Goal: Information Seeking & Learning: Learn about a topic

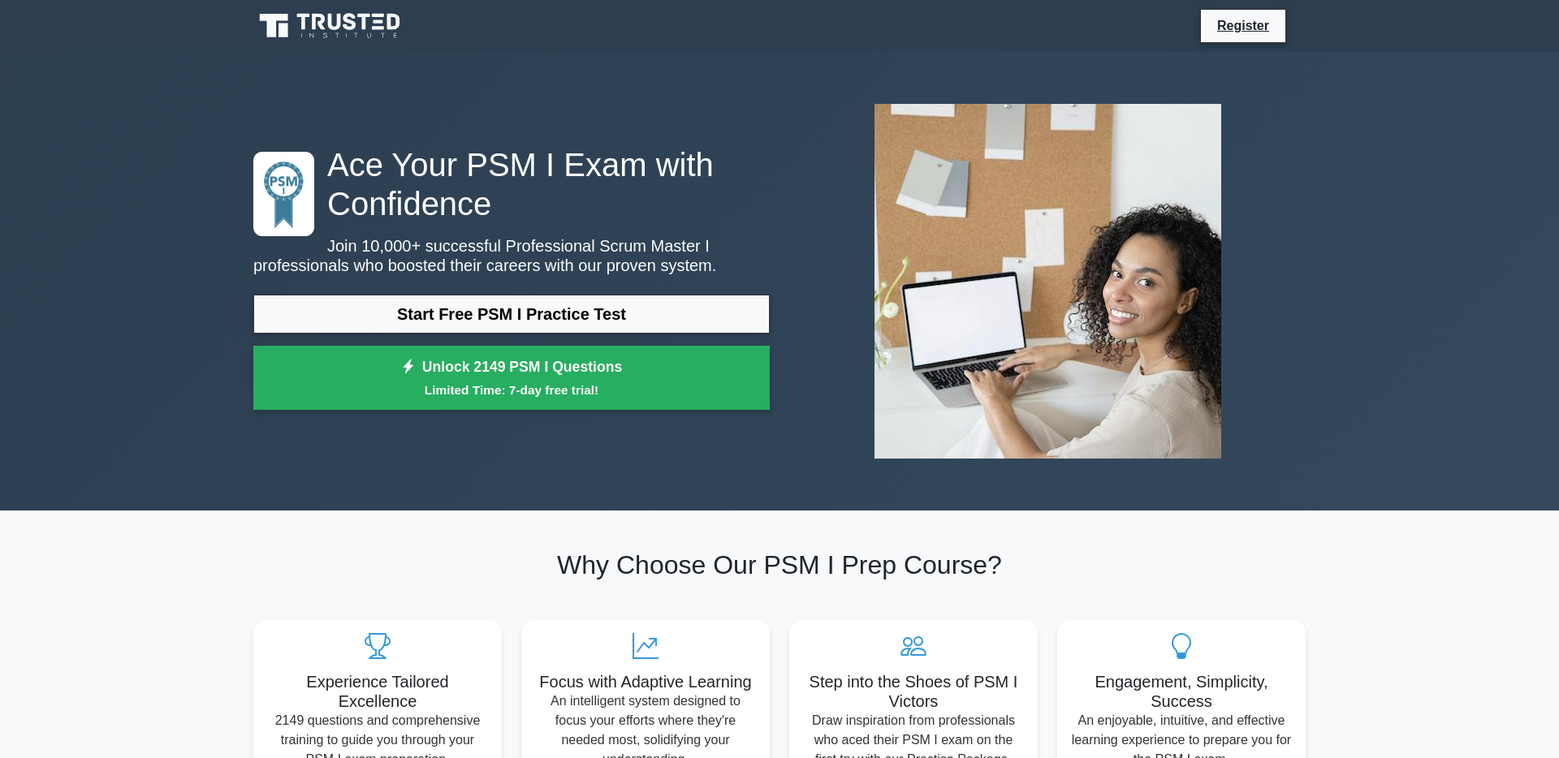
click at [516, 316] on link "Start Free PSM I Practice Test" at bounding box center [511, 314] width 516 height 39
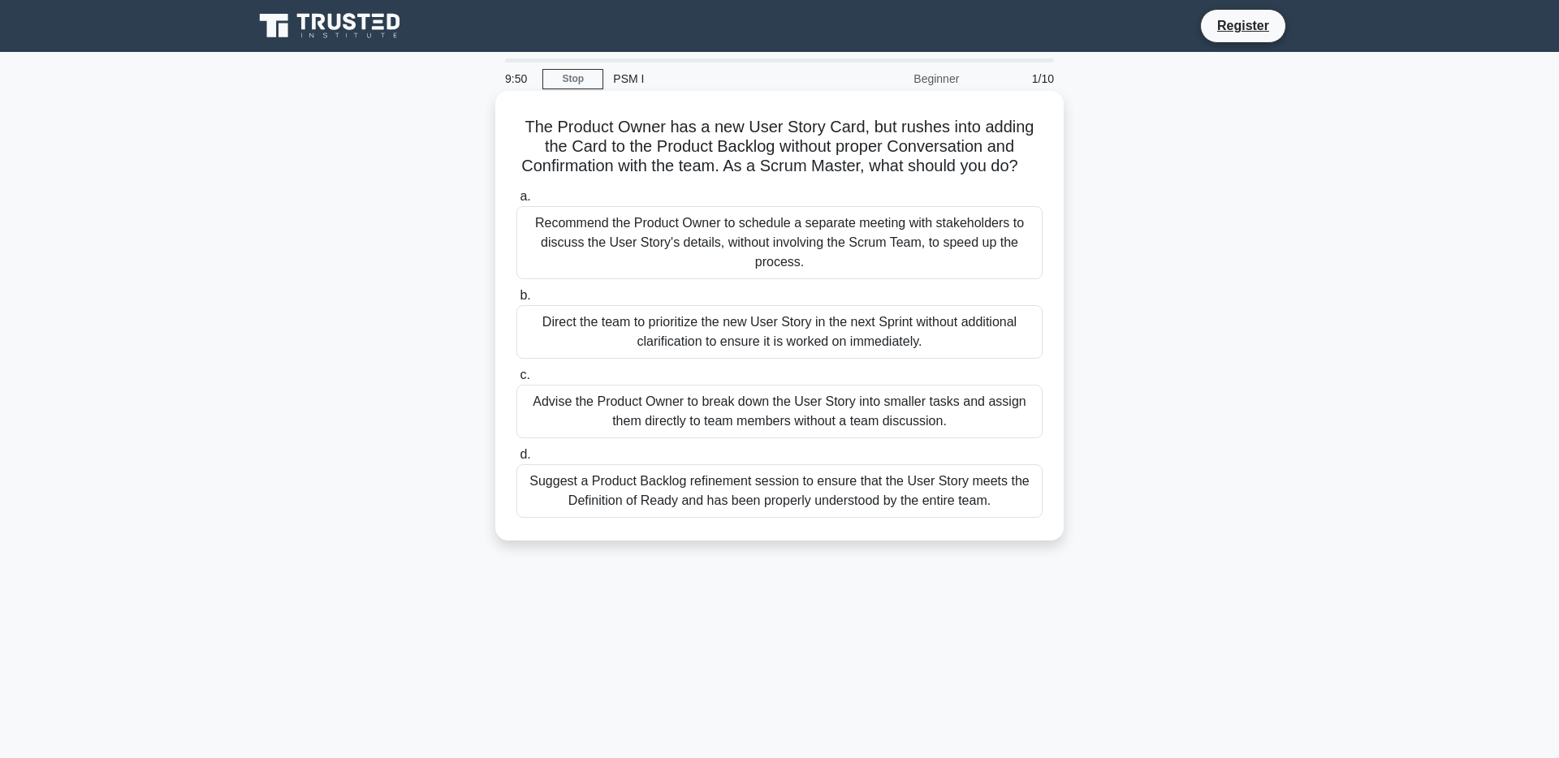
click at [724, 141] on h5 "The Product Owner has a new User Story Card, but rushes into adding the Card to…" at bounding box center [779, 147] width 529 height 60
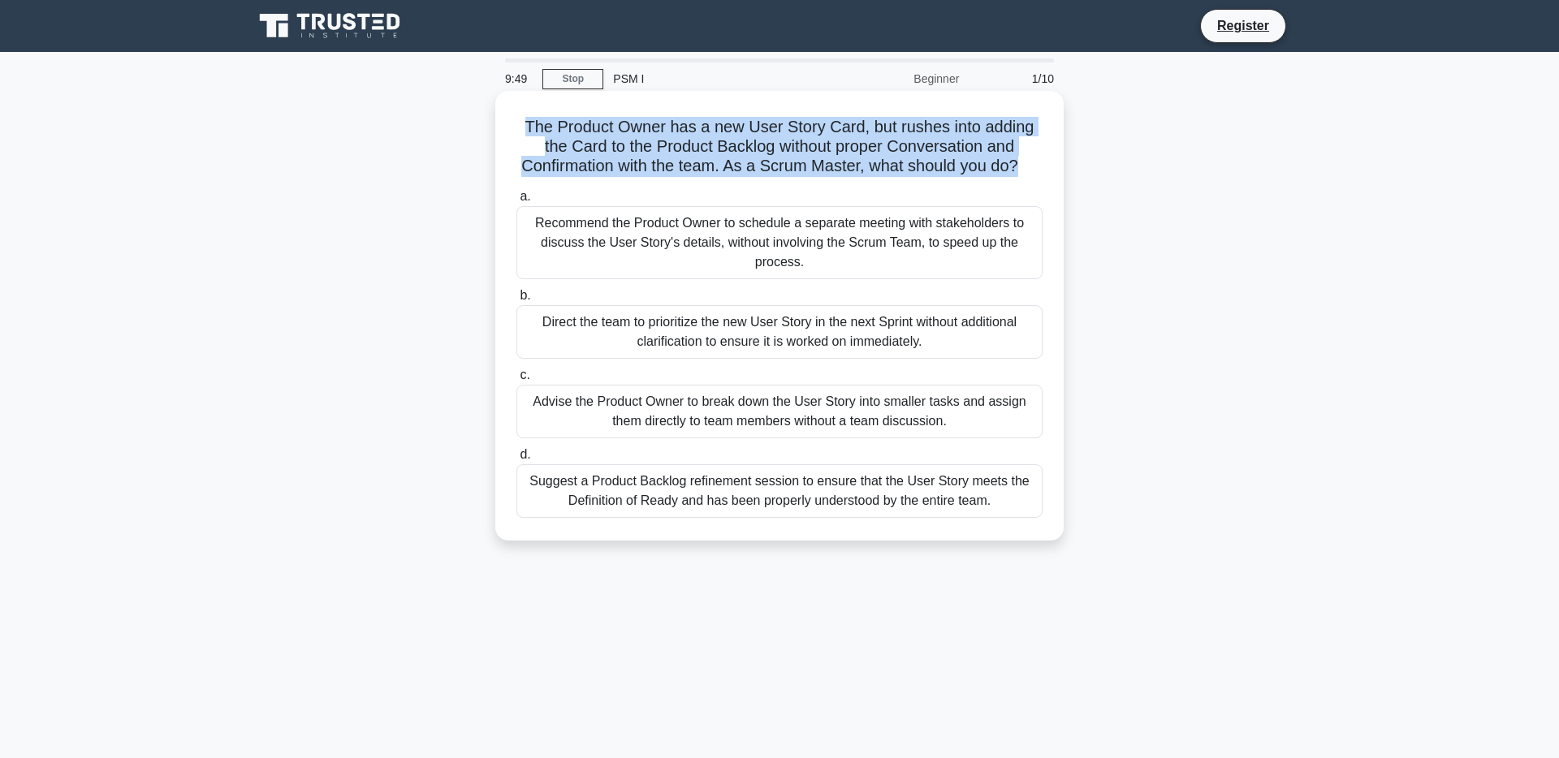
click at [724, 141] on h5 "The Product Owner has a new User Story Card, but rushes into adding the Card to…" at bounding box center [779, 147] width 529 height 60
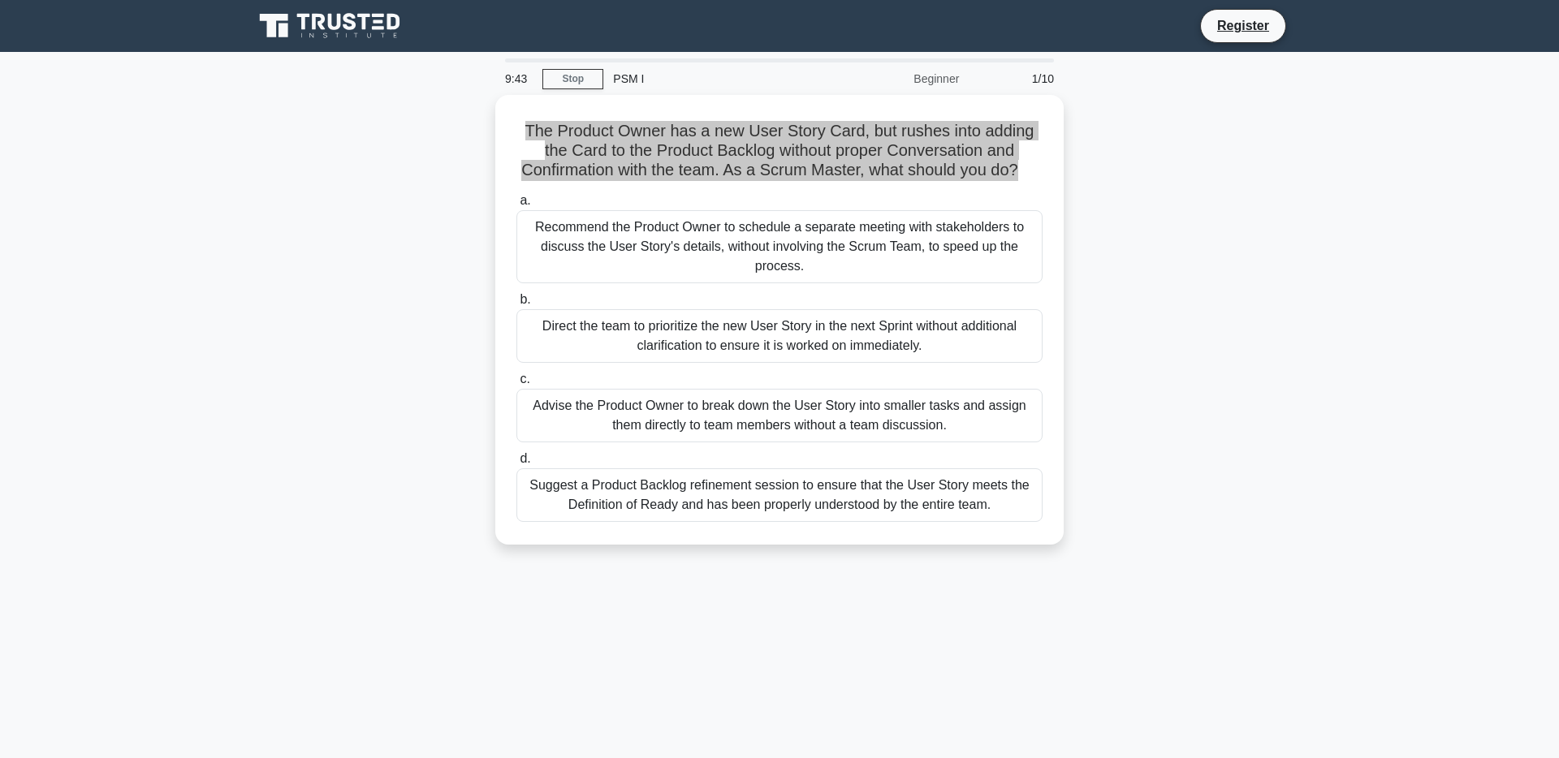
drag, startPoint x: 832, startPoint y: 498, endPoint x: 1031, endPoint y: 595, distance: 221.5
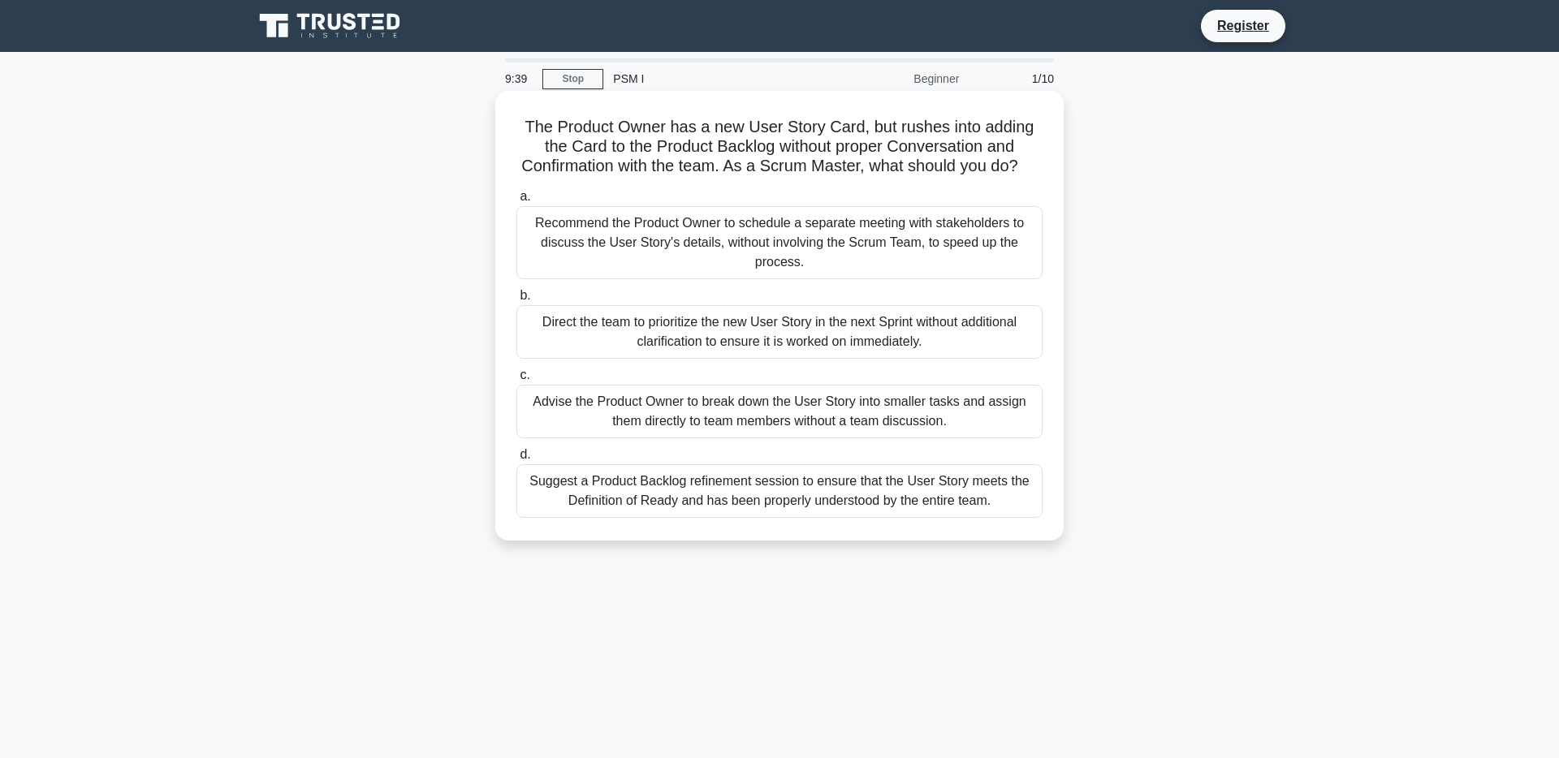
click at [809, 135] on h5 "The Product Owner has a new User Story Card, but rushes into adding the Card to…" at bounding box center [779, 147] width 529 height 60
click at [652, 226] on div "Recommend the Product Owner to schedule a separate meeting with stakeholders to…" at bounding box center [779, 242] width 526 height 73
click at [516, 202] on input "a. Recommend the Product Owner to schedule a separate meeting with stakeholders…" at bounding box center [516, 197] width 0 height 11
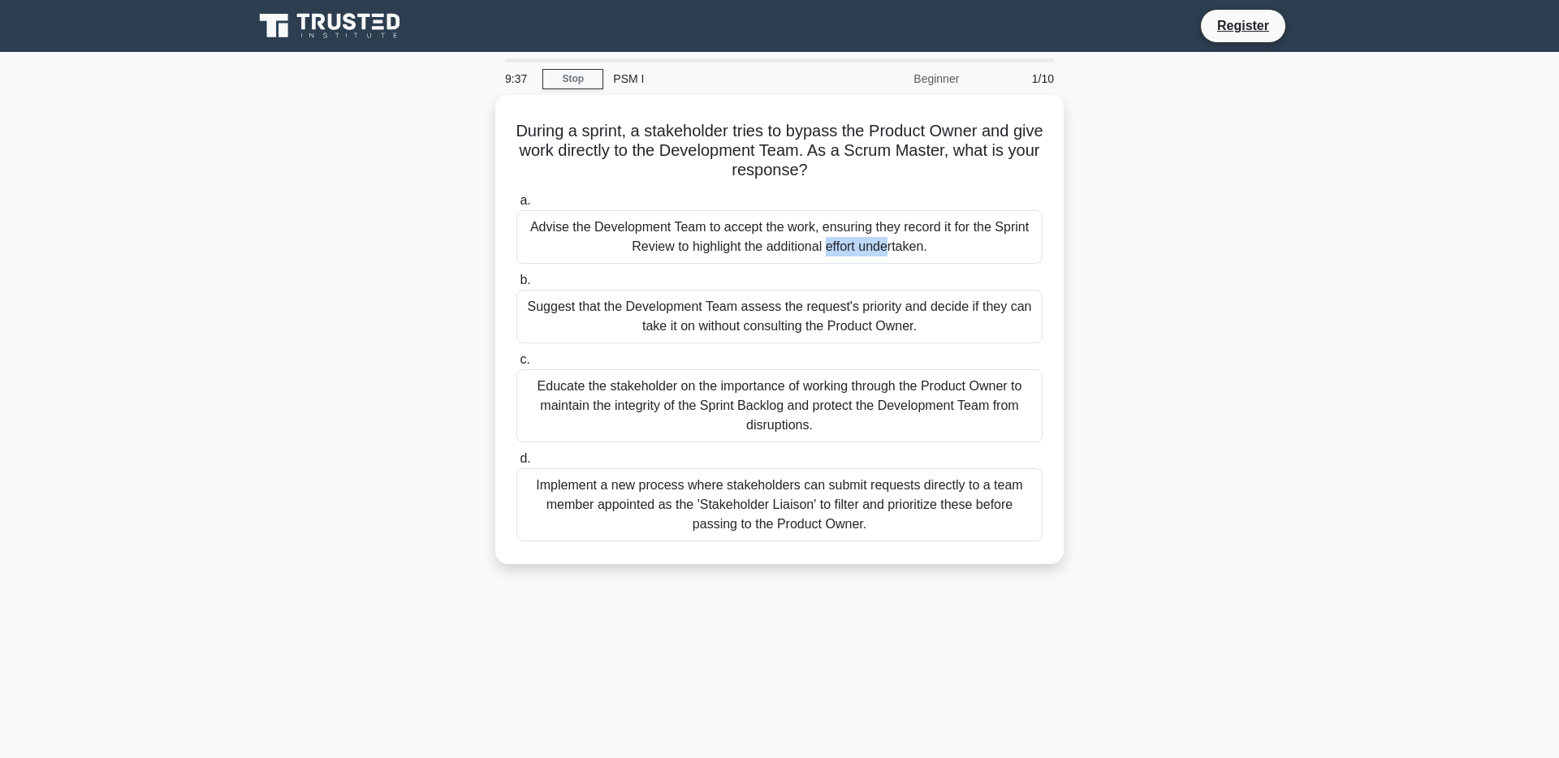
click at [652, 226] on div "Advise the Development Team to accept the work, ensuring they record it for the…" at bounding box center [779, 237] width 526 height 54
click at [516, 206] on input "a. Advise the Development Team to accept the work, ensuring they record it for …" at bounding box center [516, 201] width 0 height 11
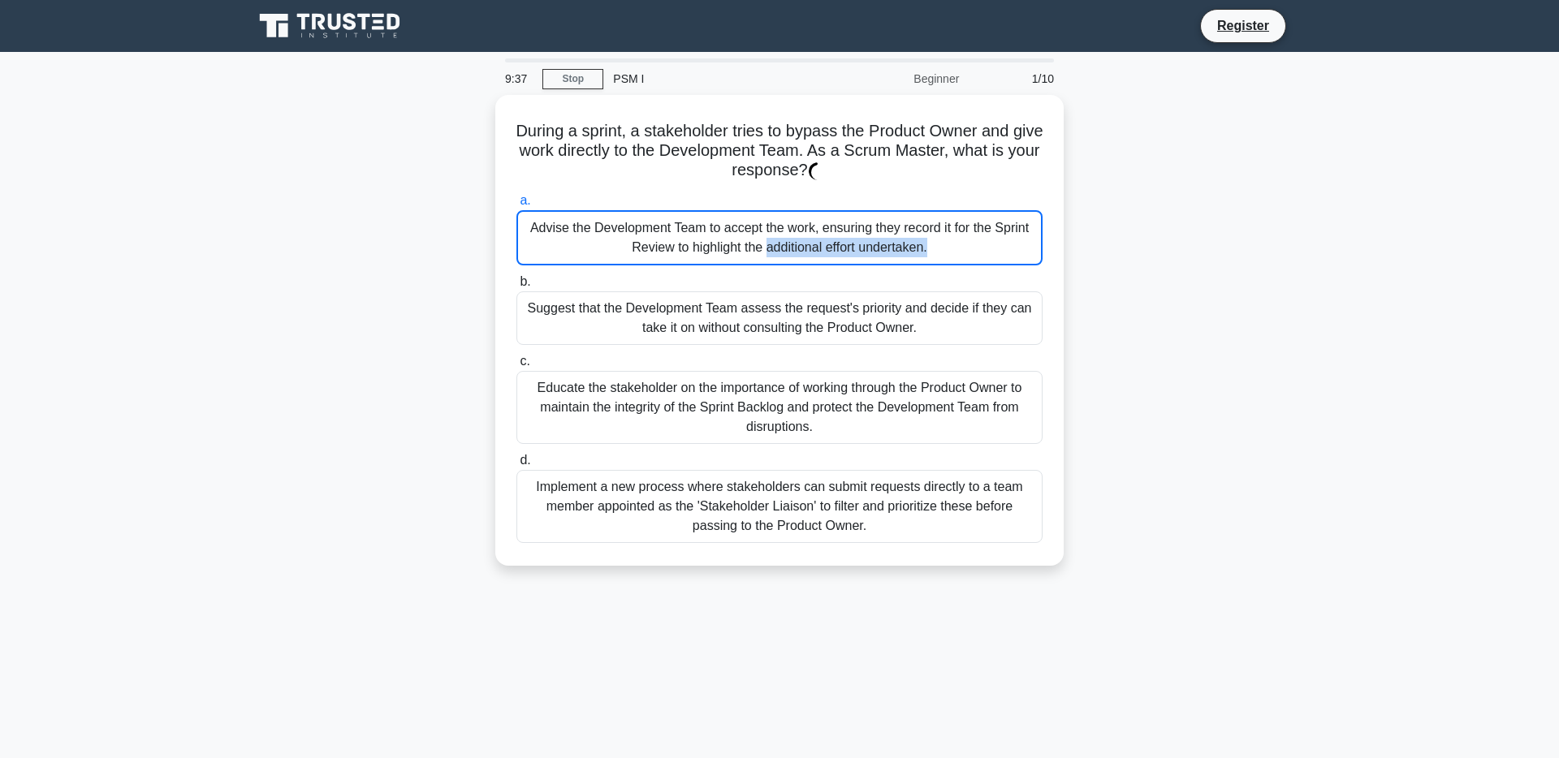
click at [652, 226] on div "Advise the Development Team to accept the work, ensuring they record it for the…" at bounding box center [779, 237] width 526 height 55
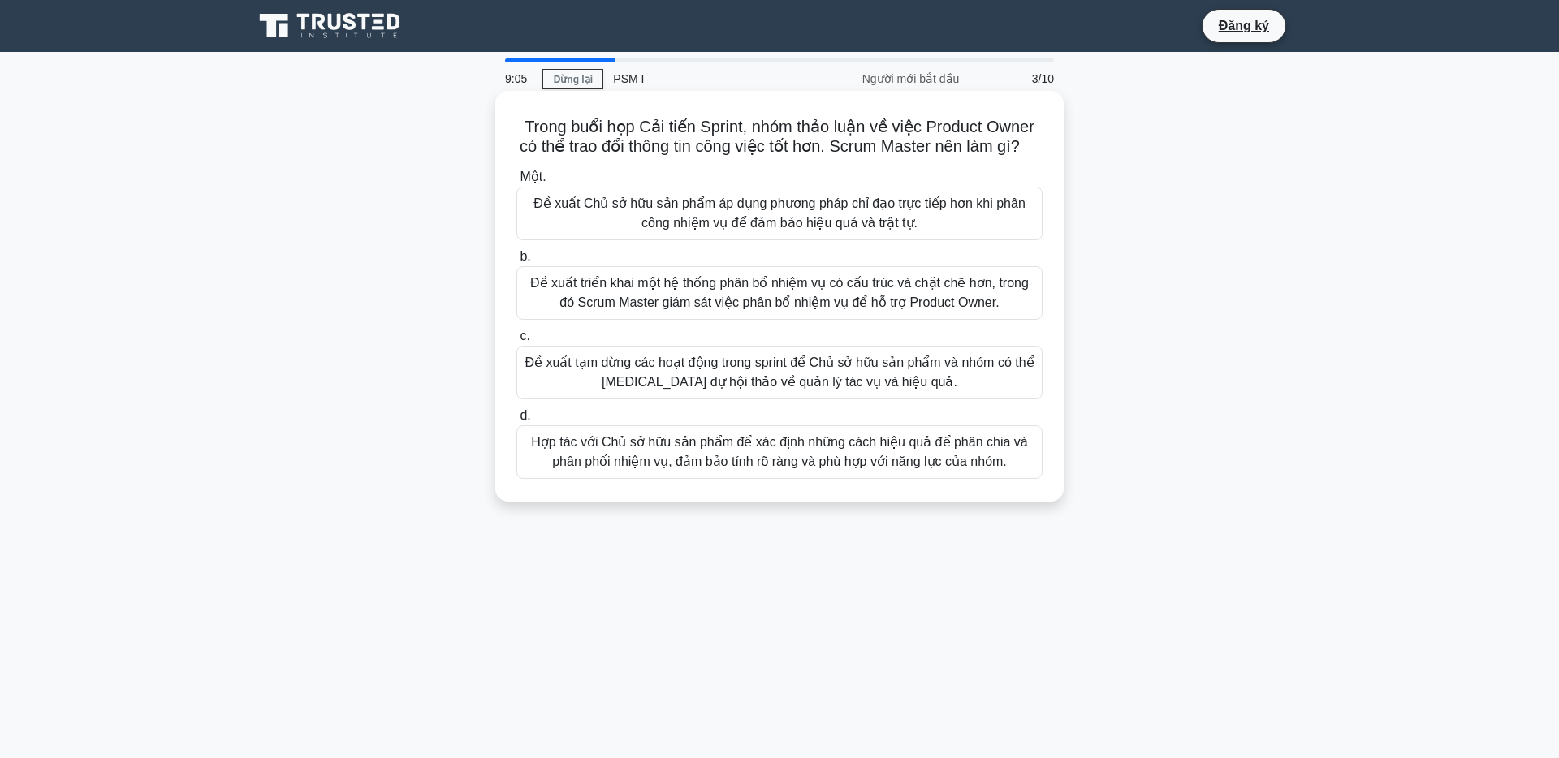
click at [984, 442] on font "Hợp tác với Chủ sở hữu sản phẩm để xác định những cách hiệu quả để phân chia và…" at bounding box center [779, 451] width 496 height 33
click at [516, 421] on input "d. Hợp tác với Chủ sở hữu sản phẩm để xác định những cách hiệu quả để phân chia…" at bounding box center [516, 416] width 0 height 11
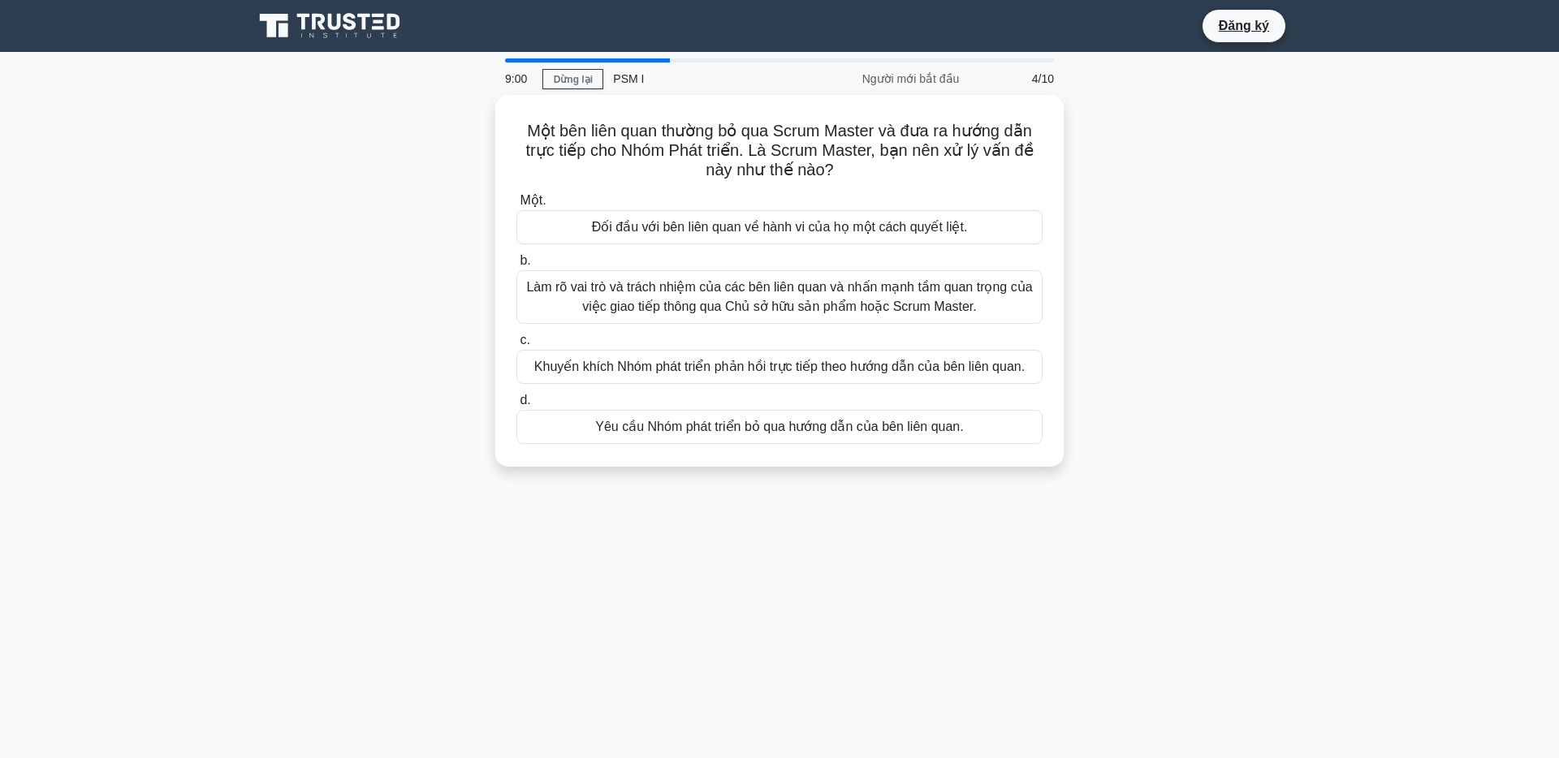
click at [513, 63] on div "9:00" at bounding box center [518, 79] width 47 height 32
drag, startPoint x: 664, startPoint y: 61, endPoint x: 540, endPoint y: 62, distance: 124.3
click at [540, 62] on div at bounding box center [587, 60] width 165 height 4
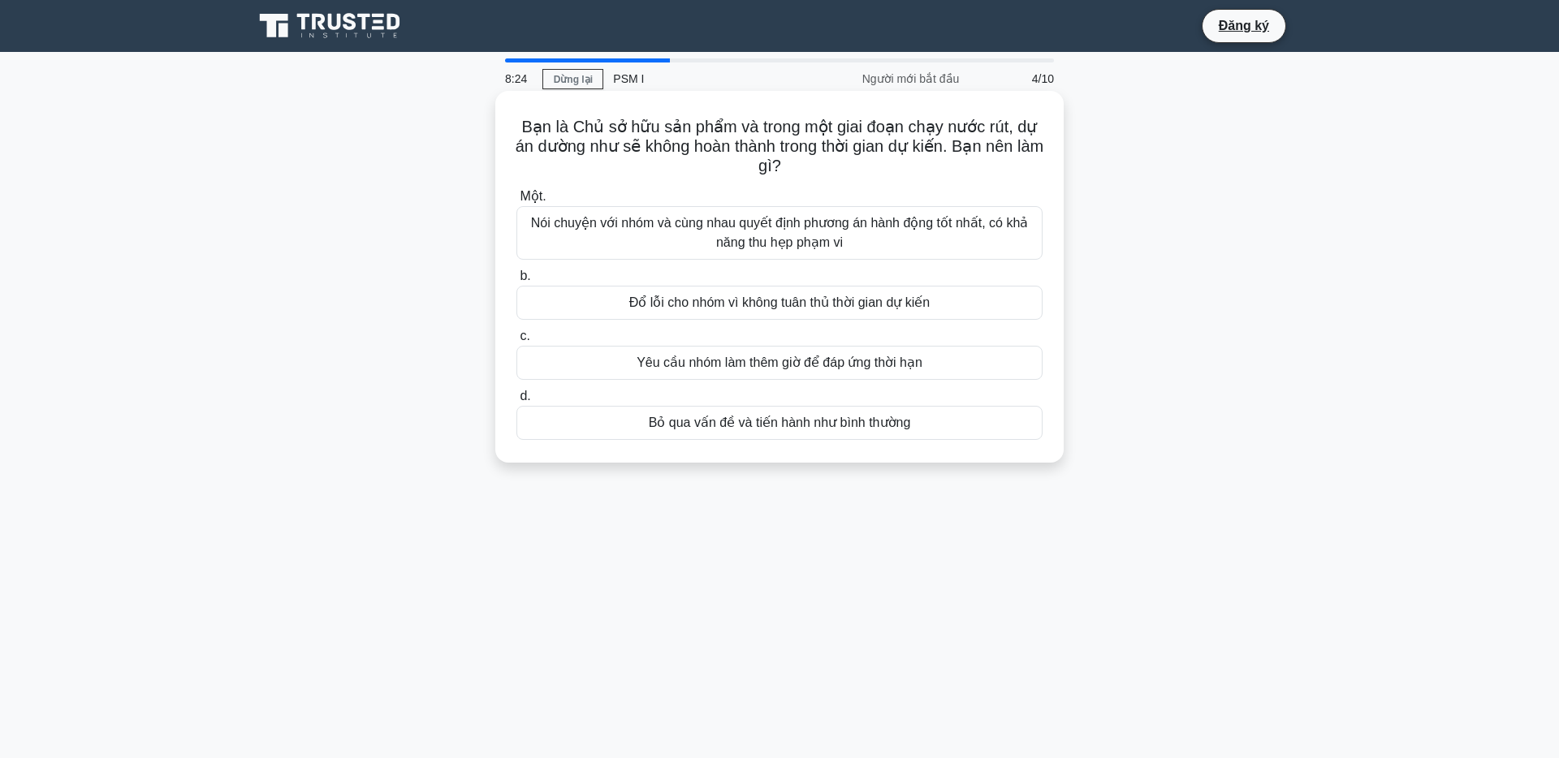
click at [957, 227] on font "Nói chuyện với nhóm và cùng nhau quyết định phương án hành động tốt nhất, có kh…" at bounding box center [780, 232] width 498 height 33
click at [516, 202] on input "Một. Nói chuyện với nhóm và cùng nhau quyết định phương án hành động tốt nhất, …" at bounding box center [516, 197] width 0 height 11
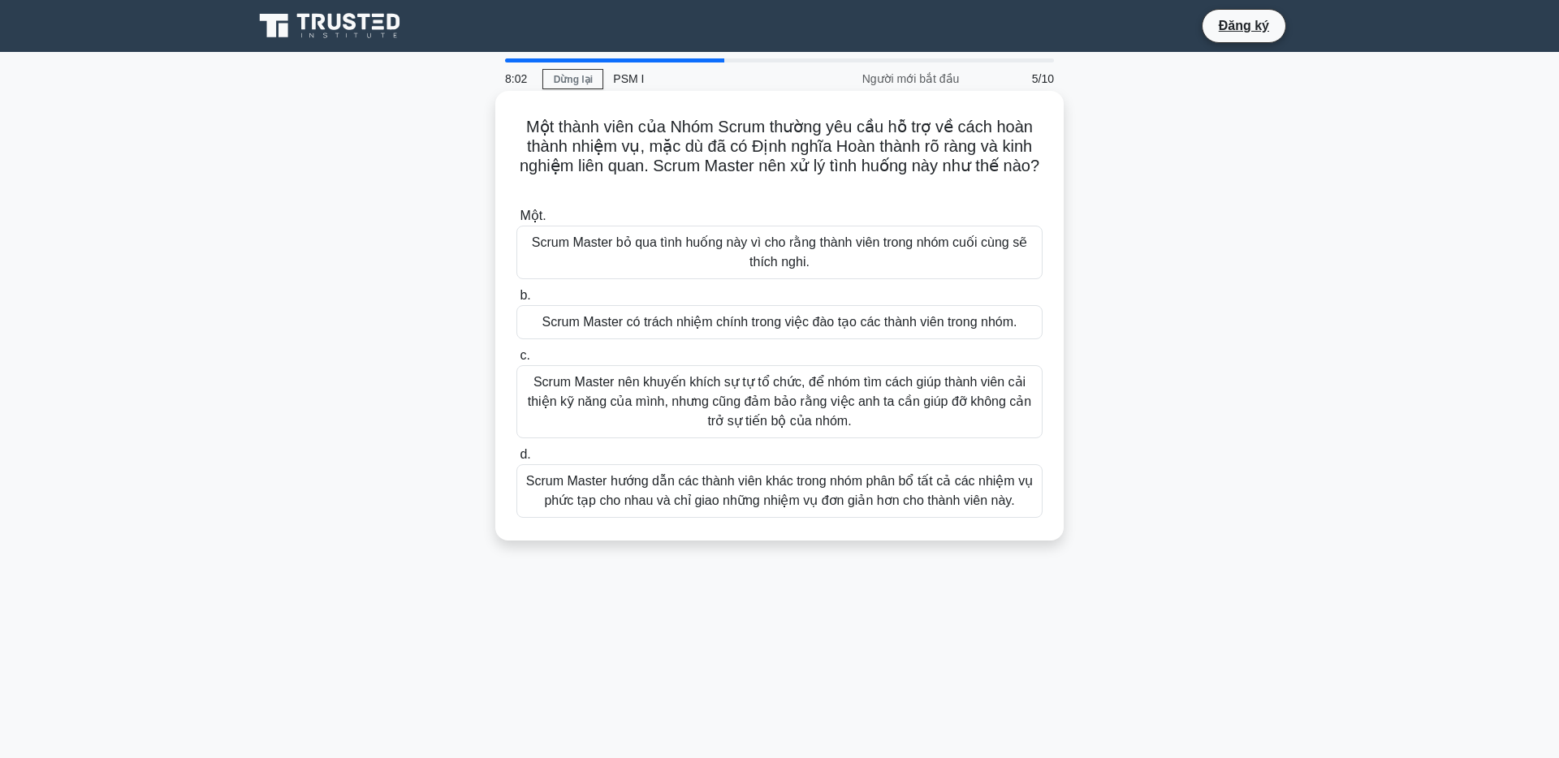
click at [916, 399] on font "Scrum Master nên khuyến khích sự tự tổ chức, để nhóm tìm cách giúp thành viên c…" at bounding box center [779, 401] width 503 height 53
click at [516, 361] on input "c. Scrum Master nên khuyến khích sự tự tổ chức, để nhóm tìm cách giúp thành viê…" at bounding box center [516, 356] width 0 height 11
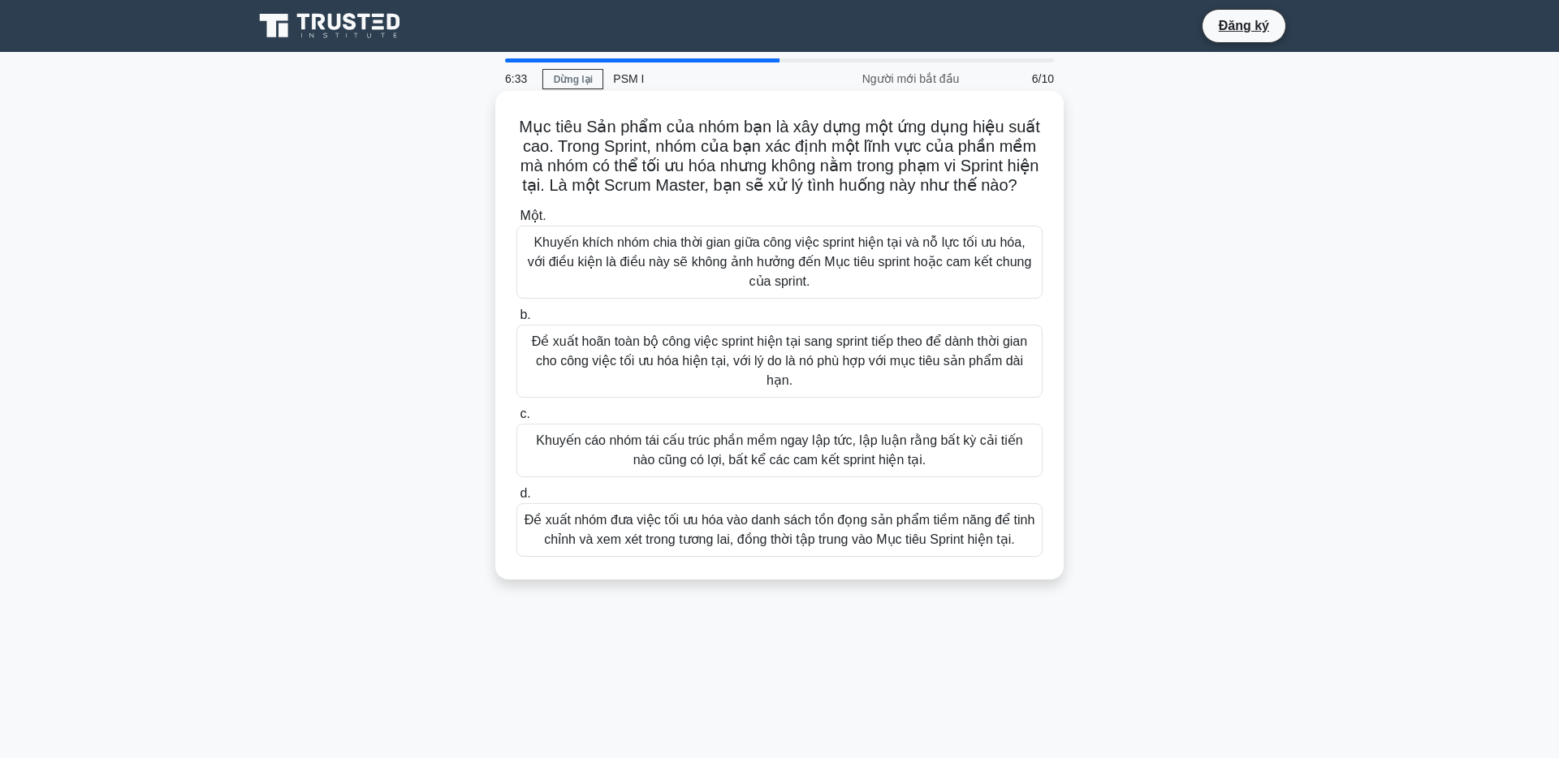
click at [929, 274] on font "Khuyến khích nhóm chia thời gian giữa công việc sprint hiện tại và nỗ lực tối ư…" at bounding box center [780, 262] width 512 height 58
click at [516, 222] on input "Một. Khuyến khích nhóm chia thời gian giữa công việc sprint hiện tại và nỗ lực …" at bounding box center [516, 216] width 0 height 11
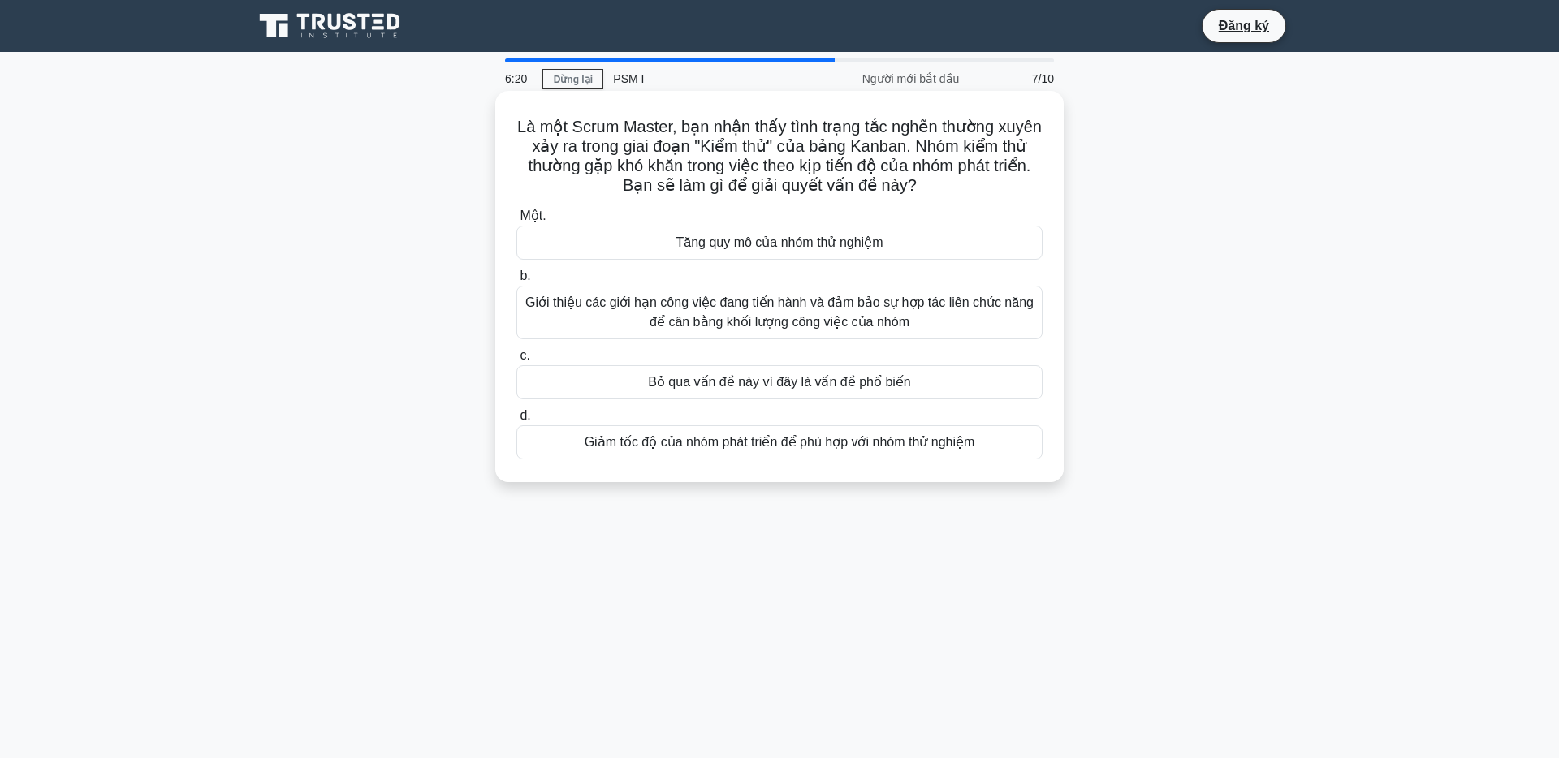
click at [983, 318] on font "Giới thiệu các giới hạn công việc đang tiến hành và đảm bảo sự hợp tác liên chứ…" at bounding box center [780, 312] width 512 height 39
click at [516, 282] on input "b. Giới thiệu các giới hạn công việc đang tiến hành và đảm bảo sự hợp tác liên …" at bounding box center [516, 276] width 0 height 11
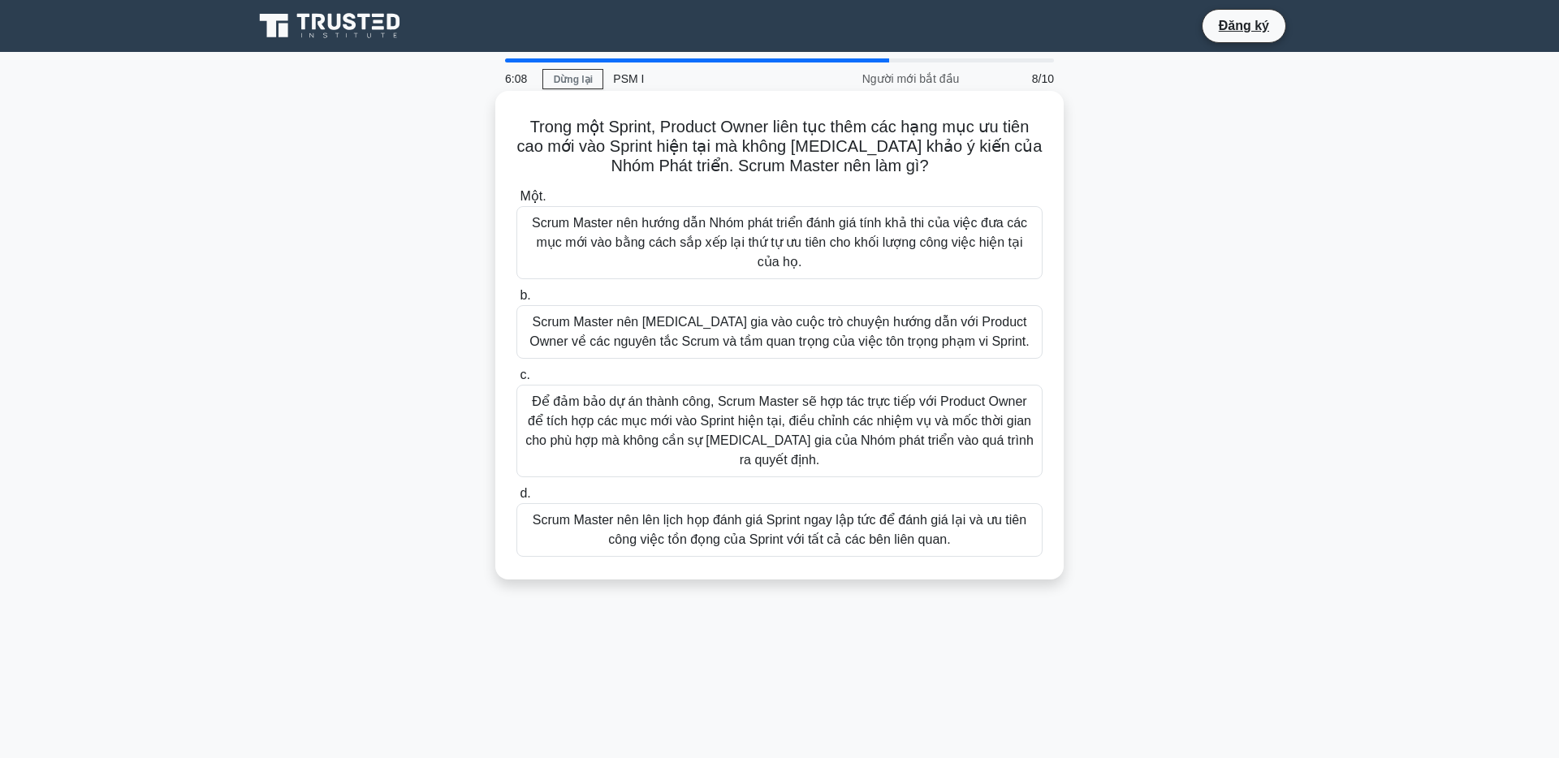
click at [999, 340] on font "Scrum Master nên tham gia vào cuộc trò chuyện hướng dẫn với Product Owner về cá…" at bounding box center [780, 332] width 512 height 39
click at [516, 301] on input "b. Scrum Master nên tham gia vào cuộc trò chuyện hướng dẫn với Product Owner về…" at bounding box center [516, 296] width 0 height 11
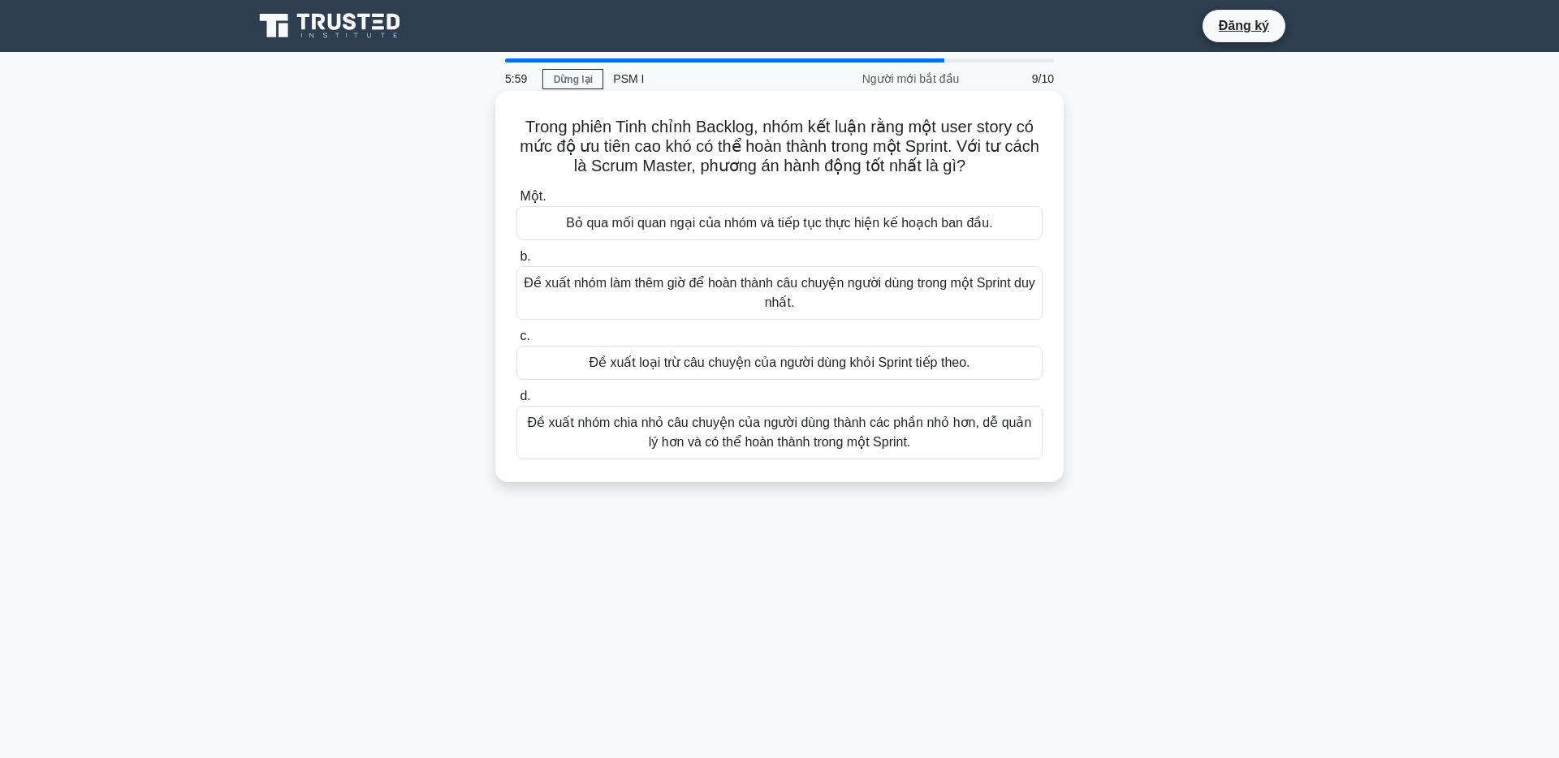
click at [972, 433] on font "Đề xuất nhóm chia nhỏ câu chuyện của người dùng thành các phần nhỏ hơn, dễ quản…" at bounding box center [780, 432] width 512 height 39
click at [516, 402] on input "d. Đề xuất nhóm chia nhỏ câu chuyện của người dùng thành các phần nhỏ hơn, dễ q…" at bounding box center [516, 396] width 0 height 11
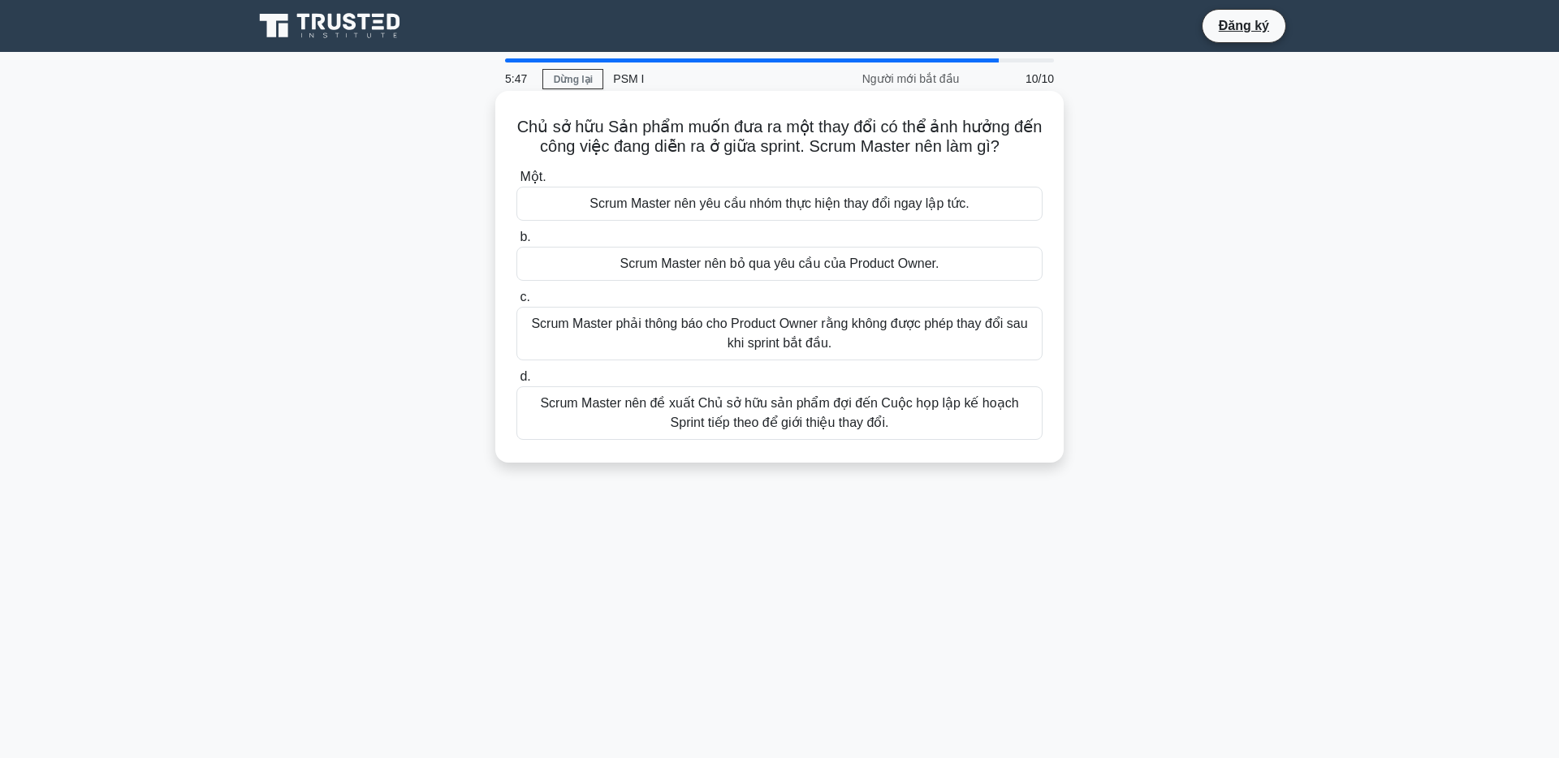
click at [962, 417] on font "Scrum Master nên đề xuất Chủ sở hữu sản phẩm đợi đến Cuộc họp lập kế hoạch Spri…" at bounding box center [780, 413] width 512 height 39
click at [516, 382] on input "d. Scrum Master nên đề xuất Chủ sở hữu sản phẩm đợi đến Cuộc họp lập kế hoạch S…" at bounding box center [516, 377] width 0 height 11
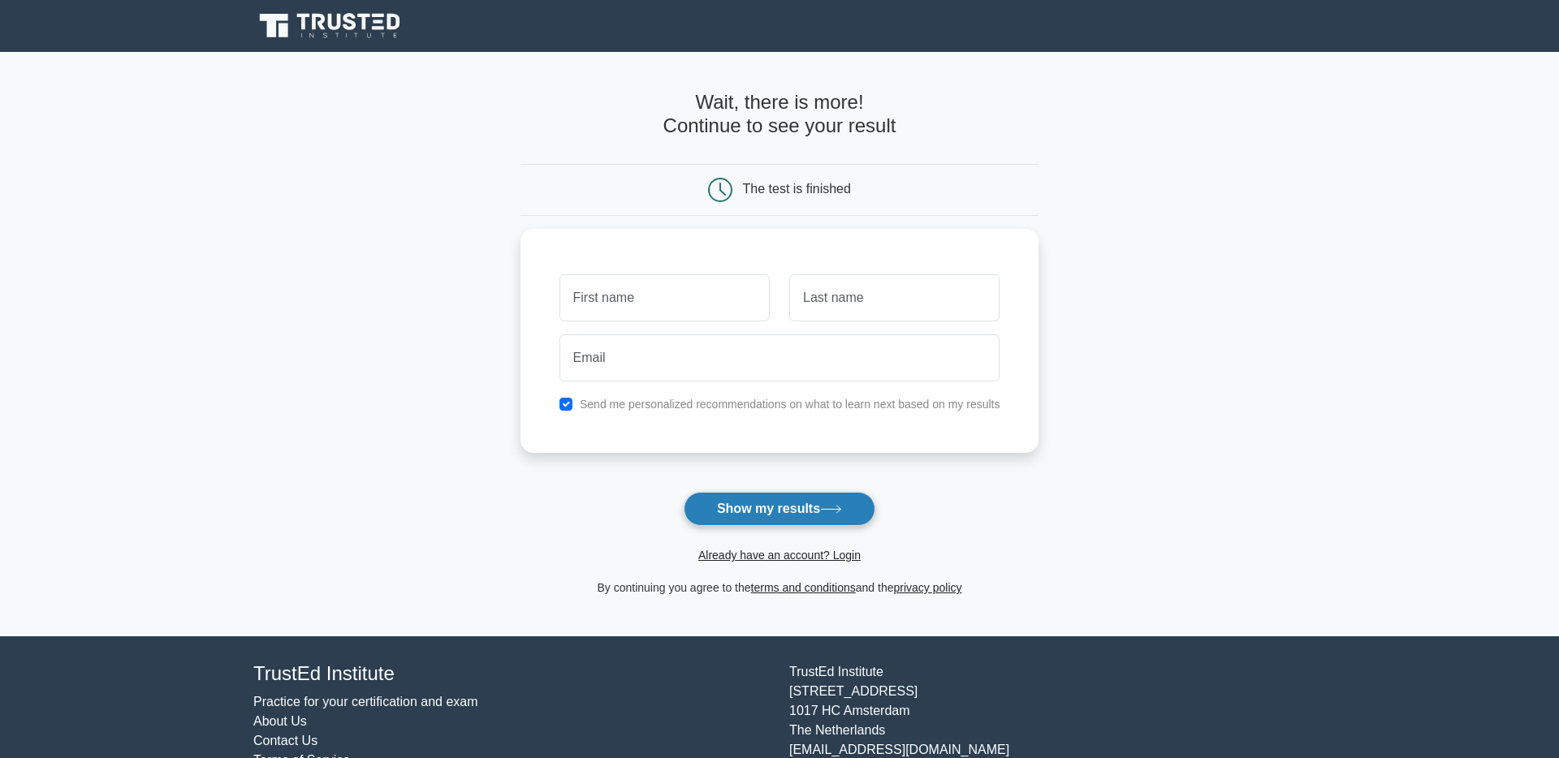
click at [785, 511] on button "Show my results" at bounding box center [780, 509] width 192 height 34
click at [695, 293] on input "text" at bounding box center [665, 293] width 210 height 47
type input "Hang"
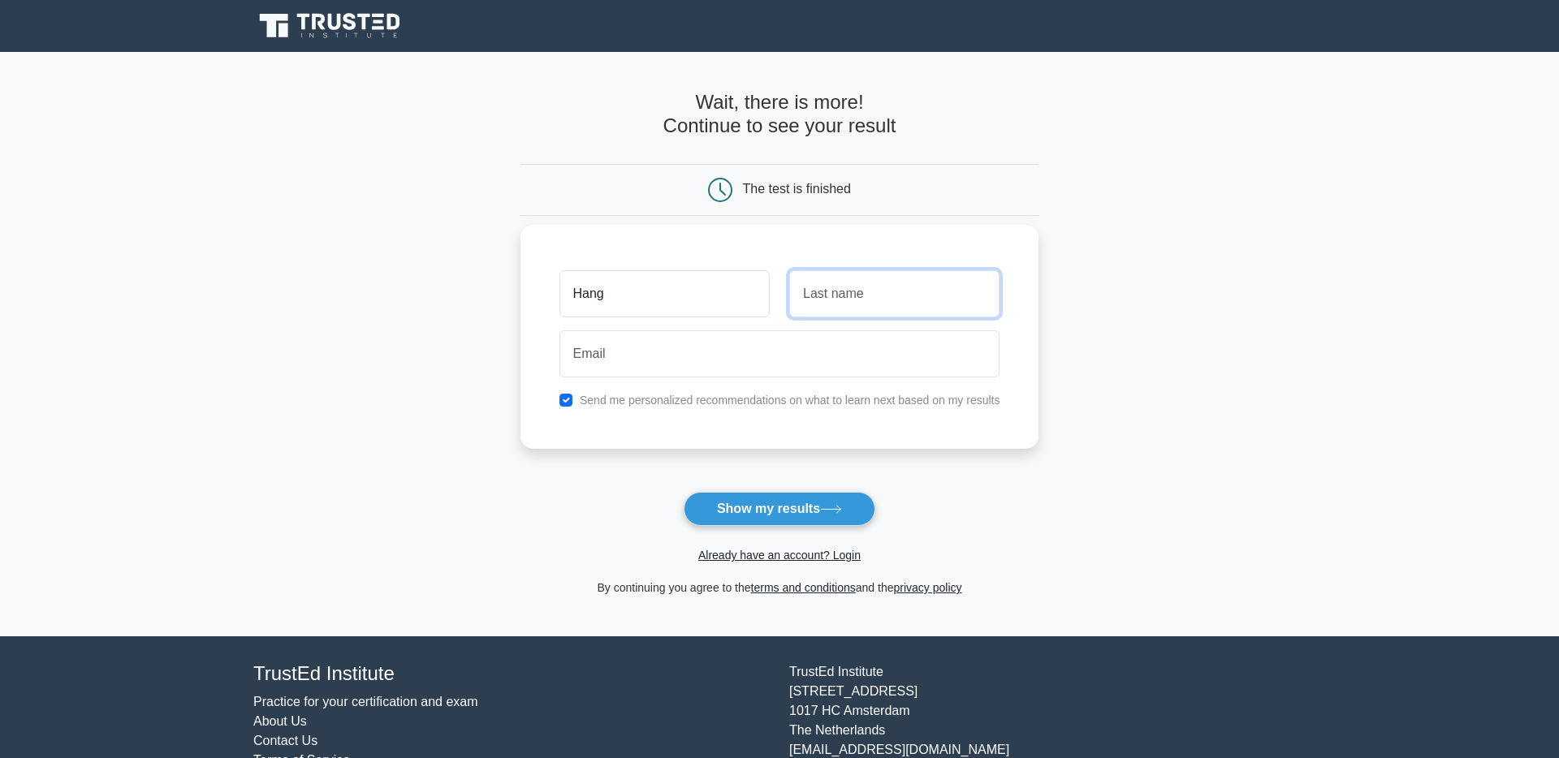
click at [860, 309] on input "text" at bounding box center [894, 293] width 210 height 47
type input "Trinh"
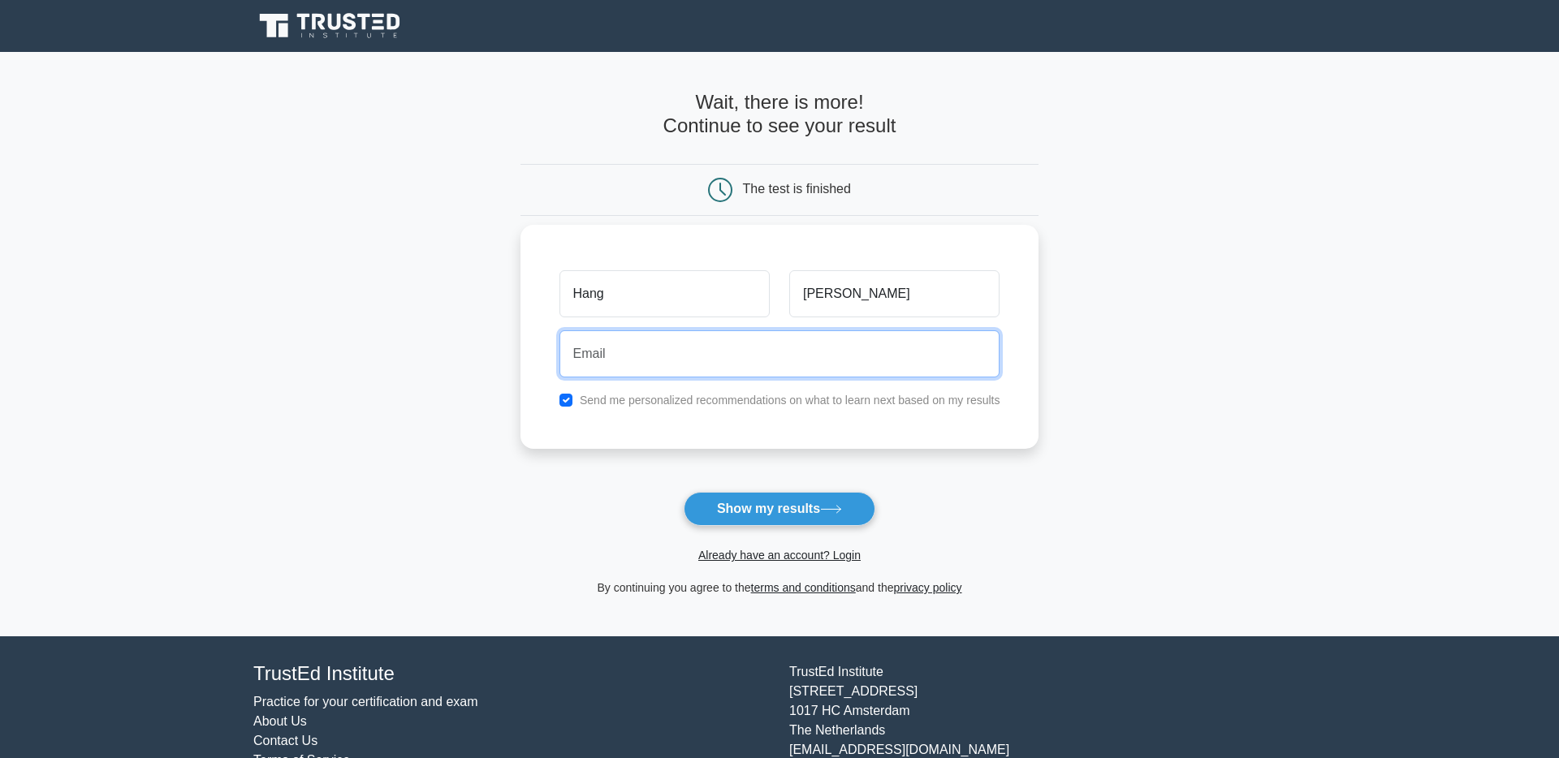
click at [739, 365] on input "email" at bounding box center [780, 354] width 441 height 47
type input "trinhhang2303@gmail.com"
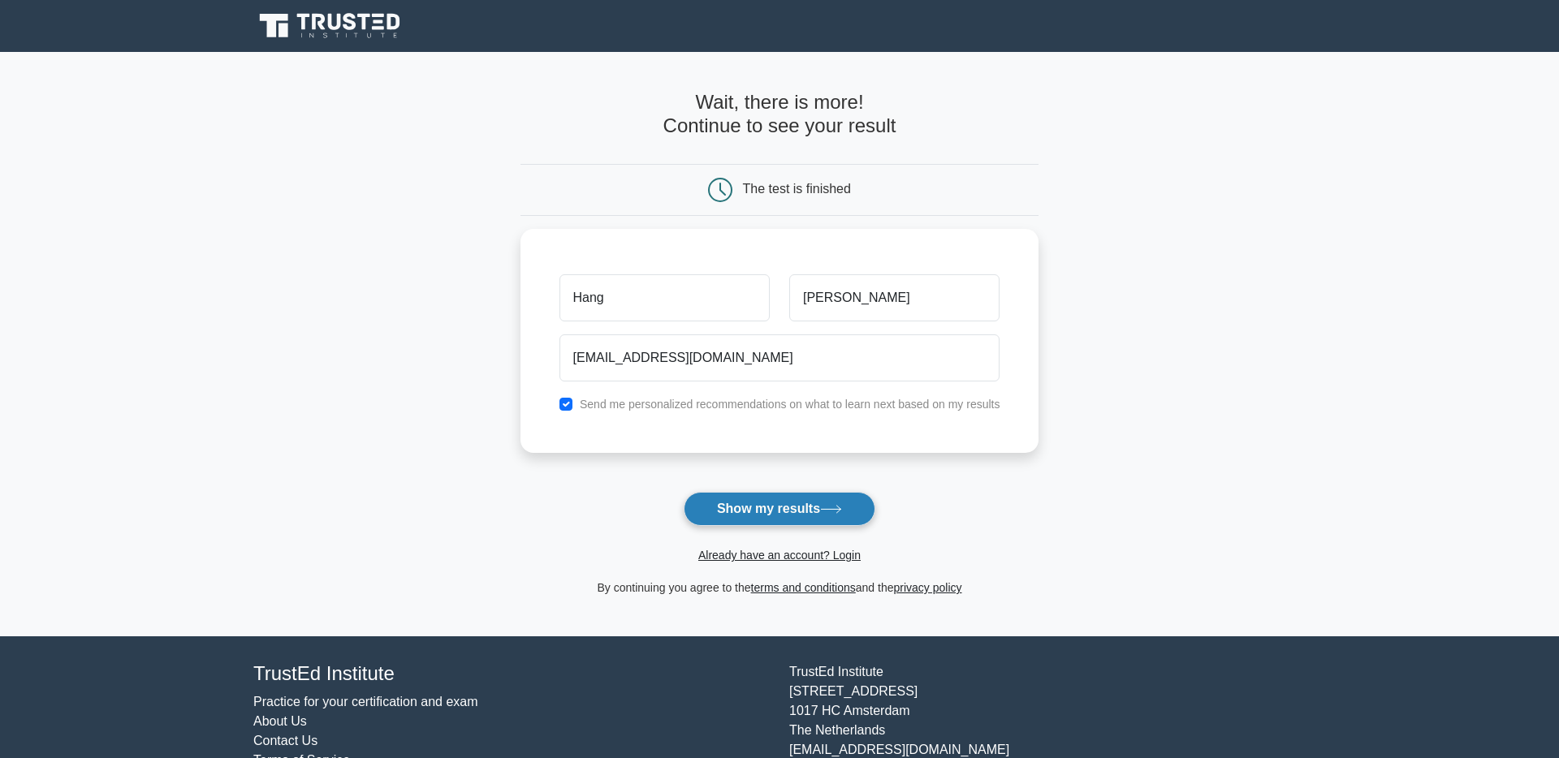
click at [807, 522] on button "Show my results" at bounding box center [780, 509] width 192 height 34
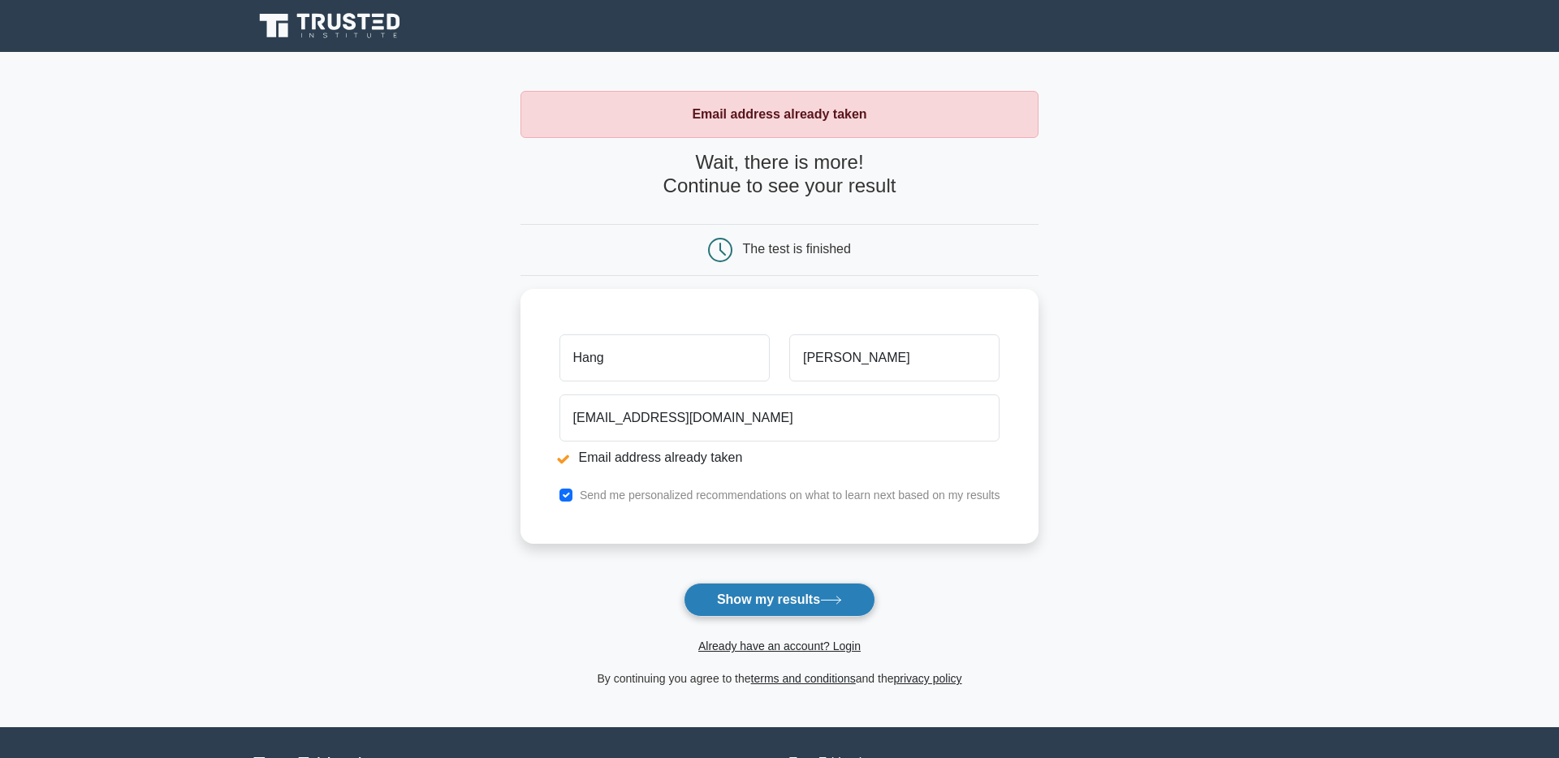
click at [782, 608] on button "Show my results" at bounding box center [780, 600] width 192 height 34
click at [789, 188] on h4 "Wait, there is more! Continue to see your result" at bounding box center [780, 174] width 519 height 47
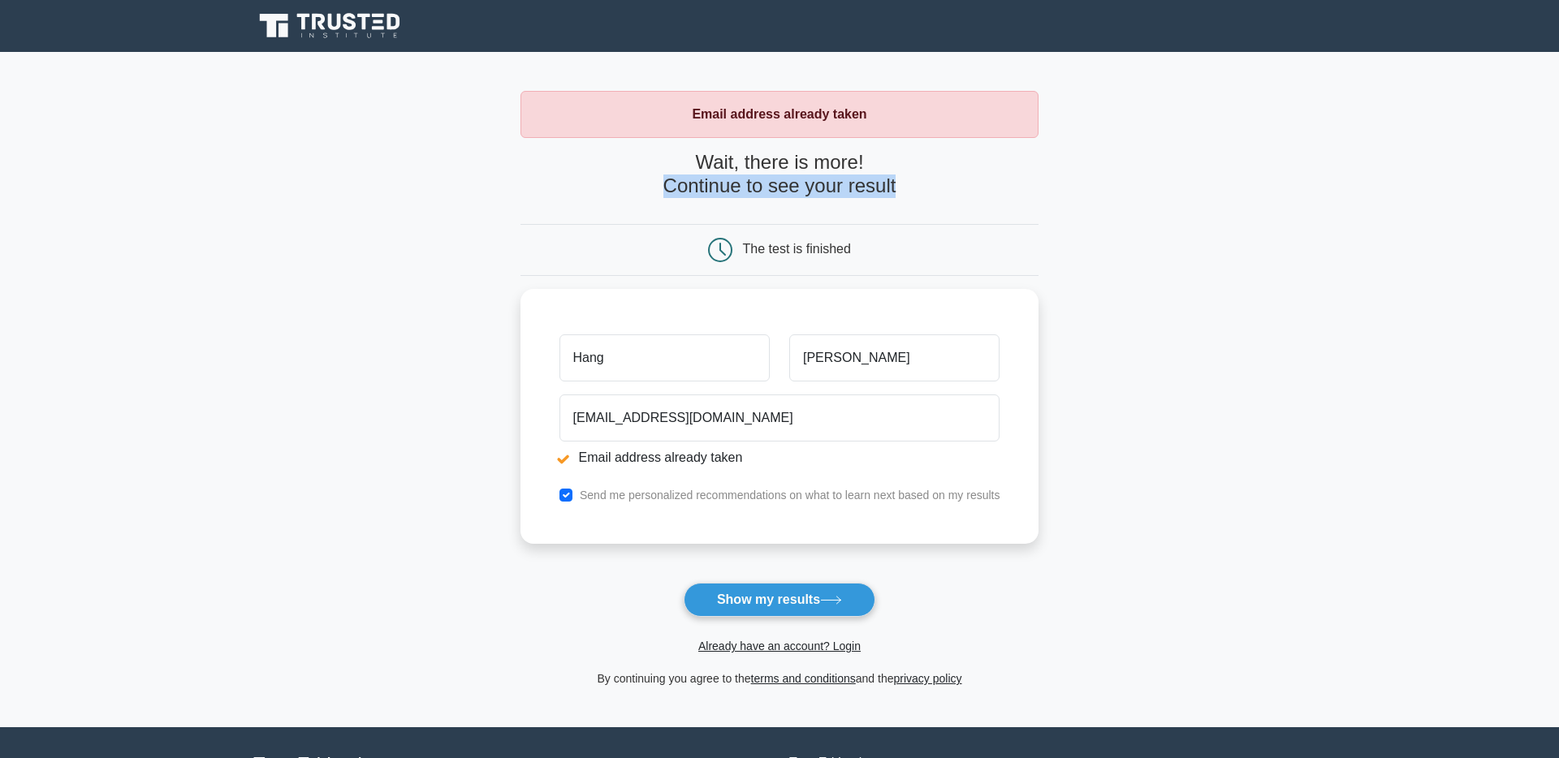
click at [789, 188] on h4 "Wait, there is more! Continue to see your result" at bounding box center [780, 174] width 519 height 47
click at [746, 603] on button "Show my results" at bounding box center [780, 600] width 192 height 34
